Goal: Information Seeking & Learning: Learn about a topic

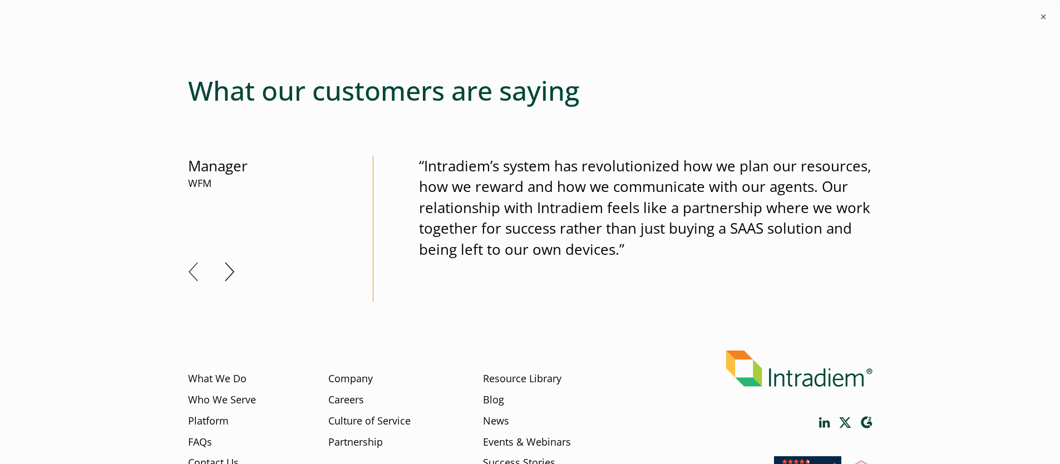
scroll to position [765, 0]
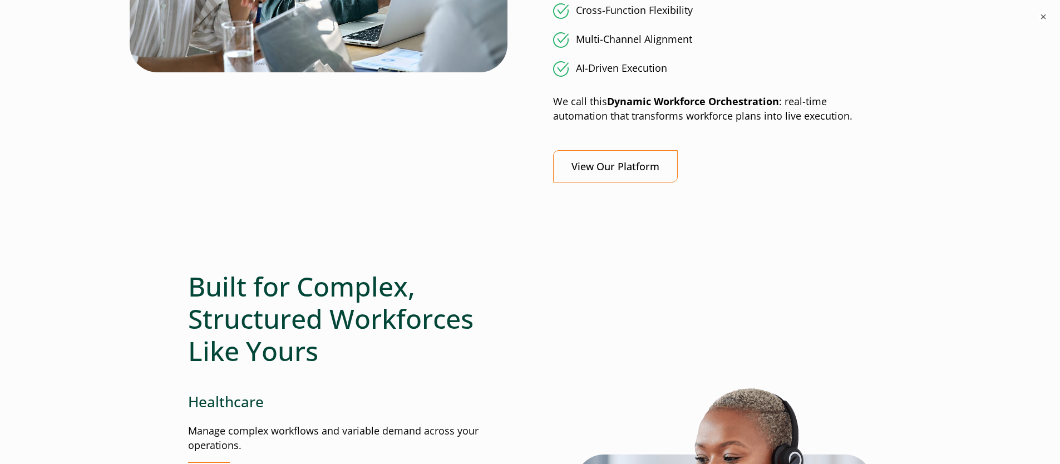
scroll to position [1104, 0]
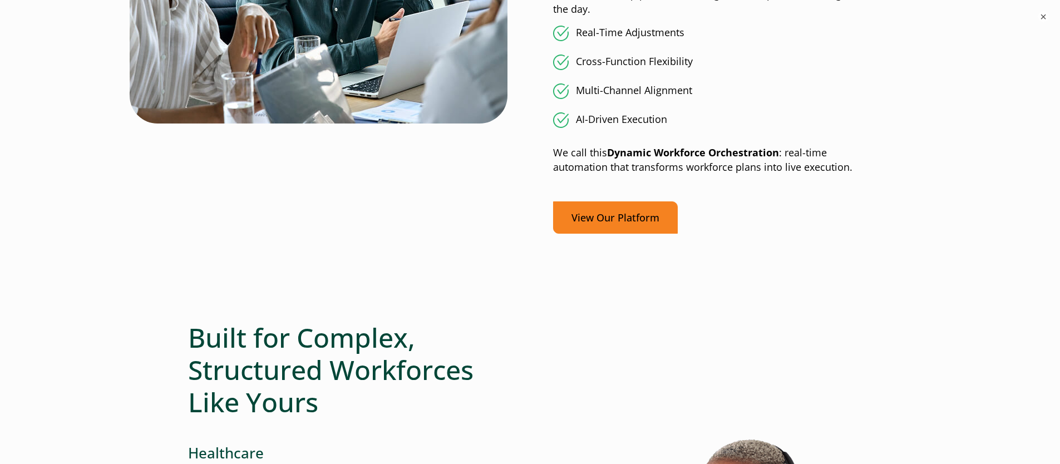
click at [599, 215] on link "View Our Platform" at bounding box center [615, 217] width 125 height 33
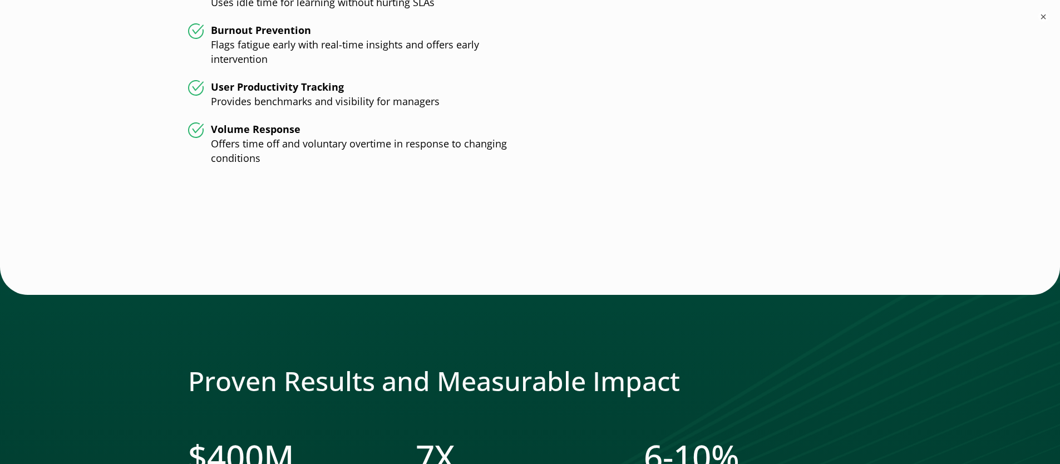
scroll to position [3124, 0]
